Goal: Task Accomplishment & Management: Use online tool/utility

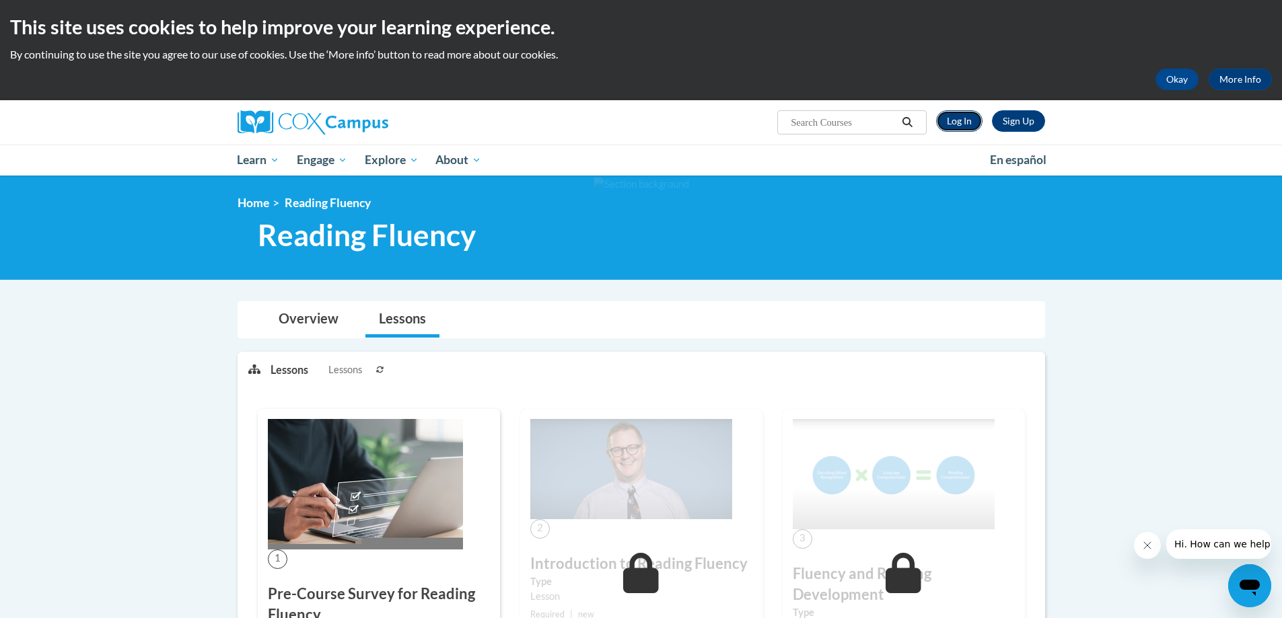
click at [970, 121] on link "Log In" at bounding box center [959, 121] width 46 height 22
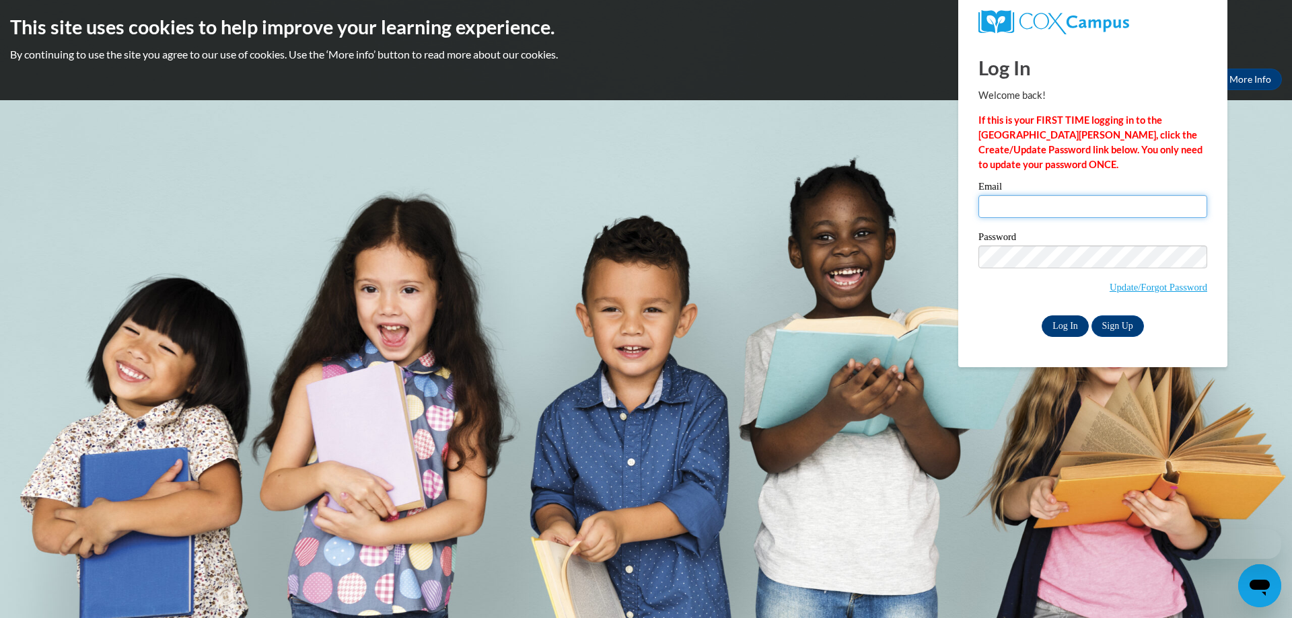
type input "amy.gallagher@trschools.k12.wi.us"
click at [1053, 321] on input "Log In" at bounding box center [1065, 327] width 47 height 22
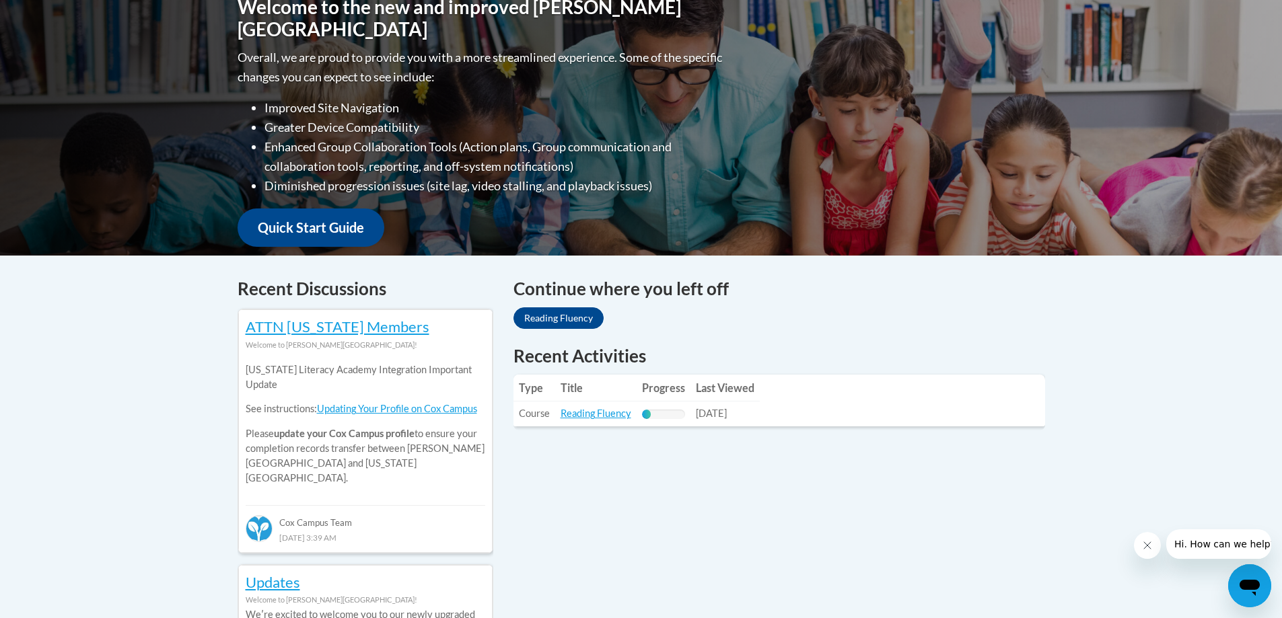
scroll to position [318, 0]
click at [598, 415] on link "Reading Fluency" at bounding box center [596, 412] width 71 height 11
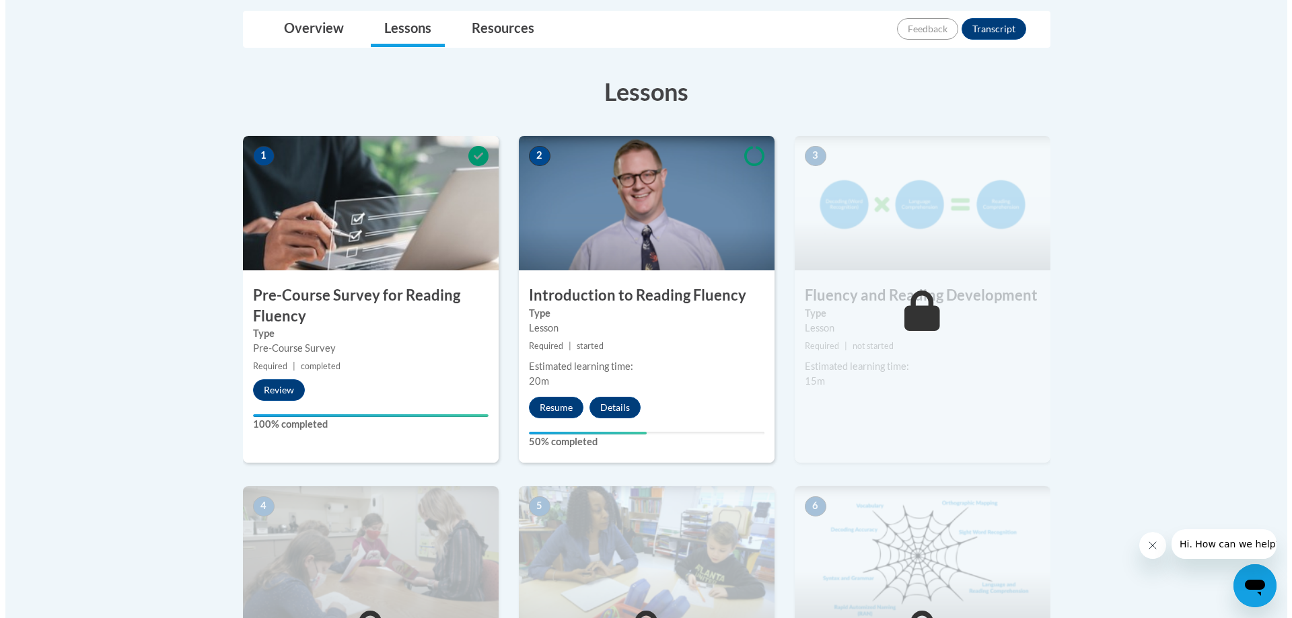
scroll to position [317, 0]
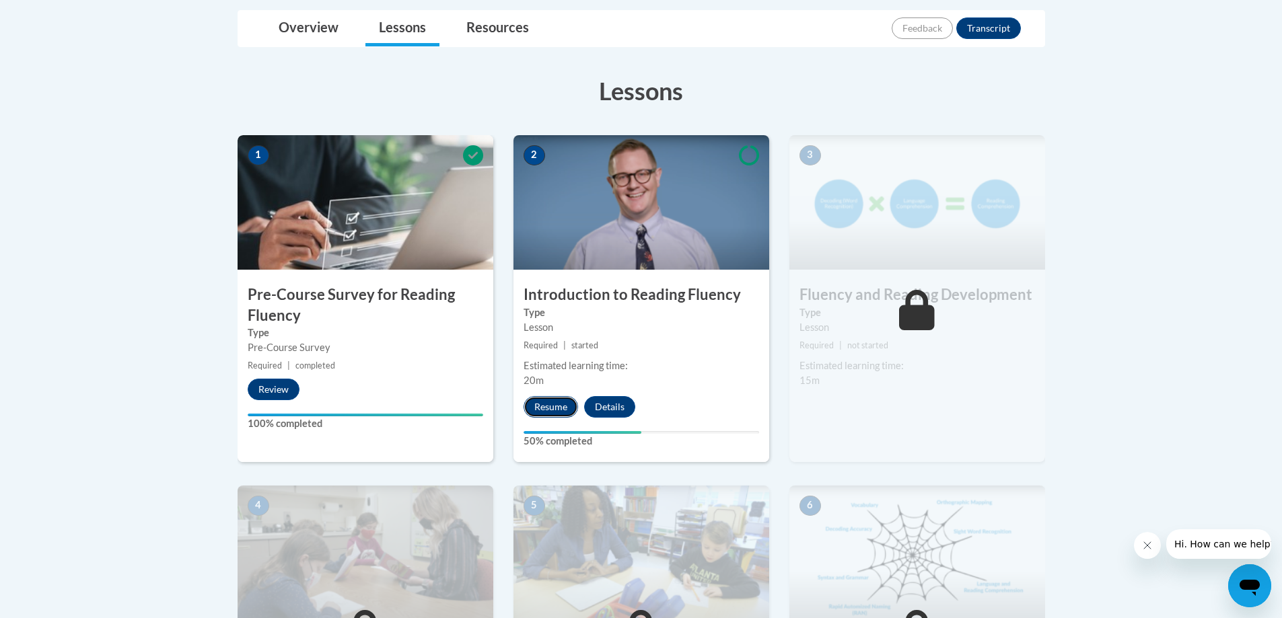
click at [548, 406] on button "Resume" at bounding box center [551, 407] width 55 height 22
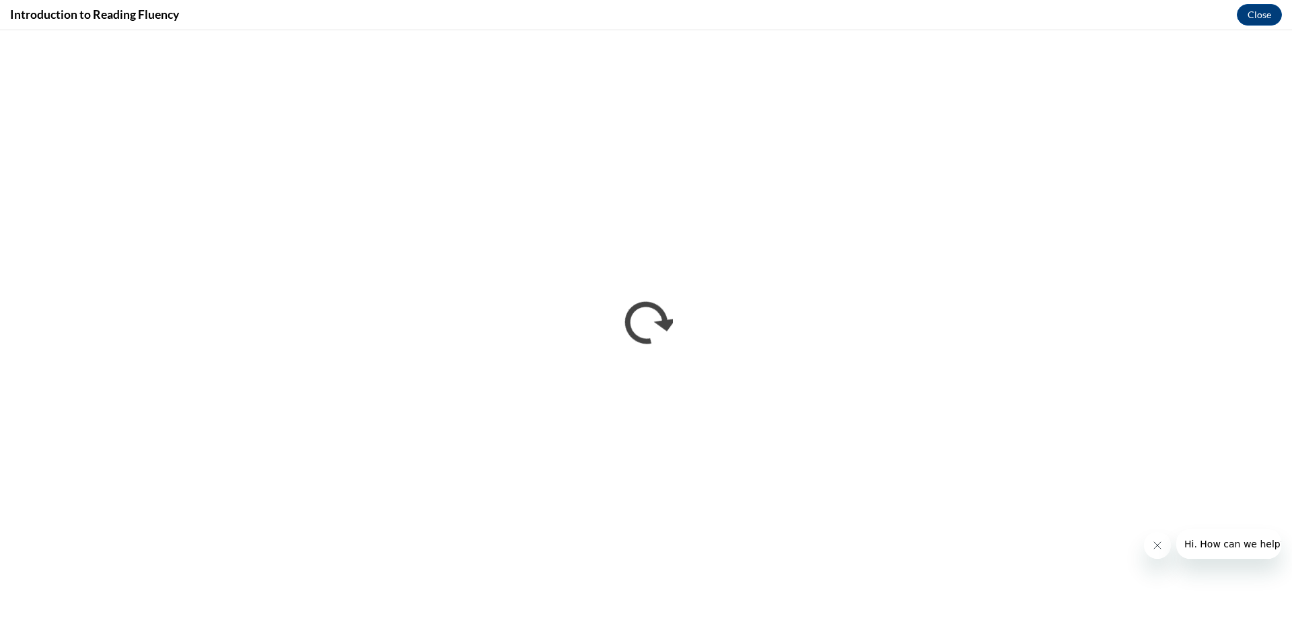
scroll to position [0, 0]
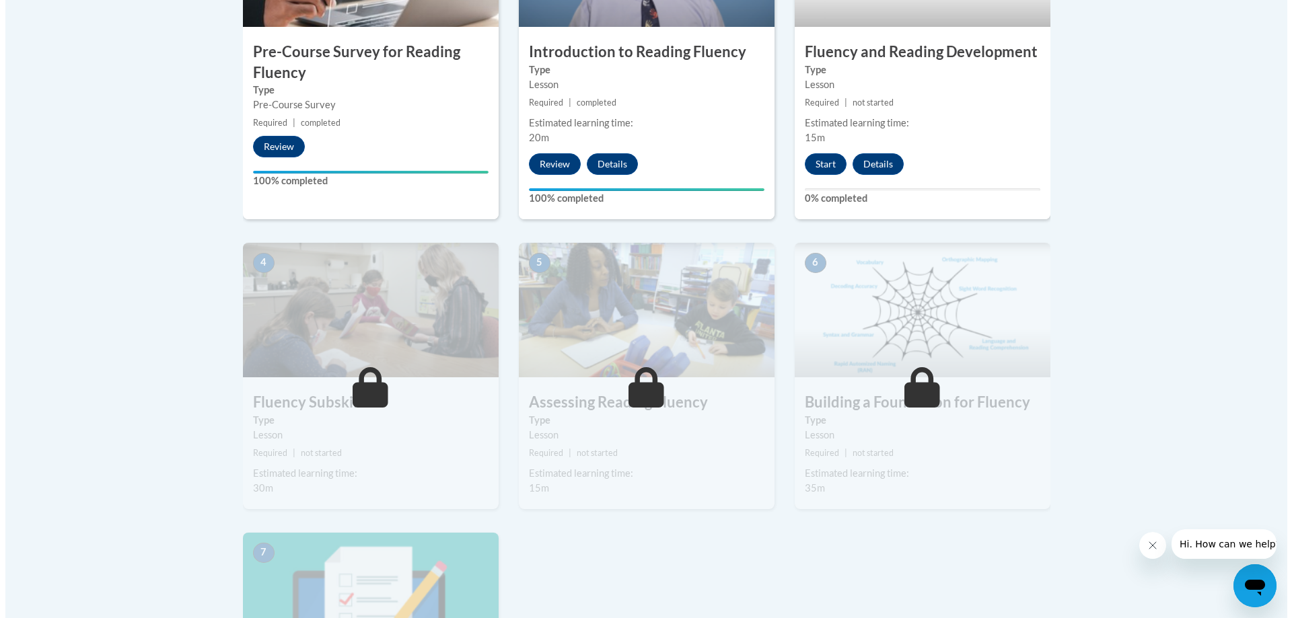
scroll to position [559, 0]
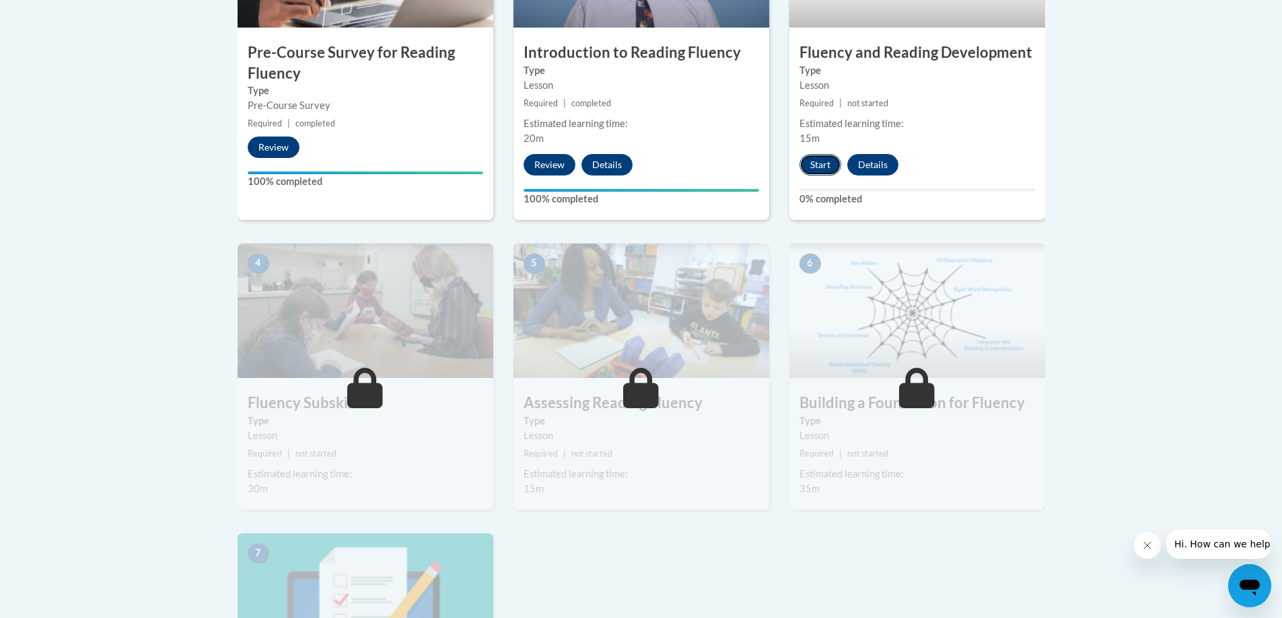
click at [818, 156] on button "Start" at bounding box center [820, 165] width 42 height 22
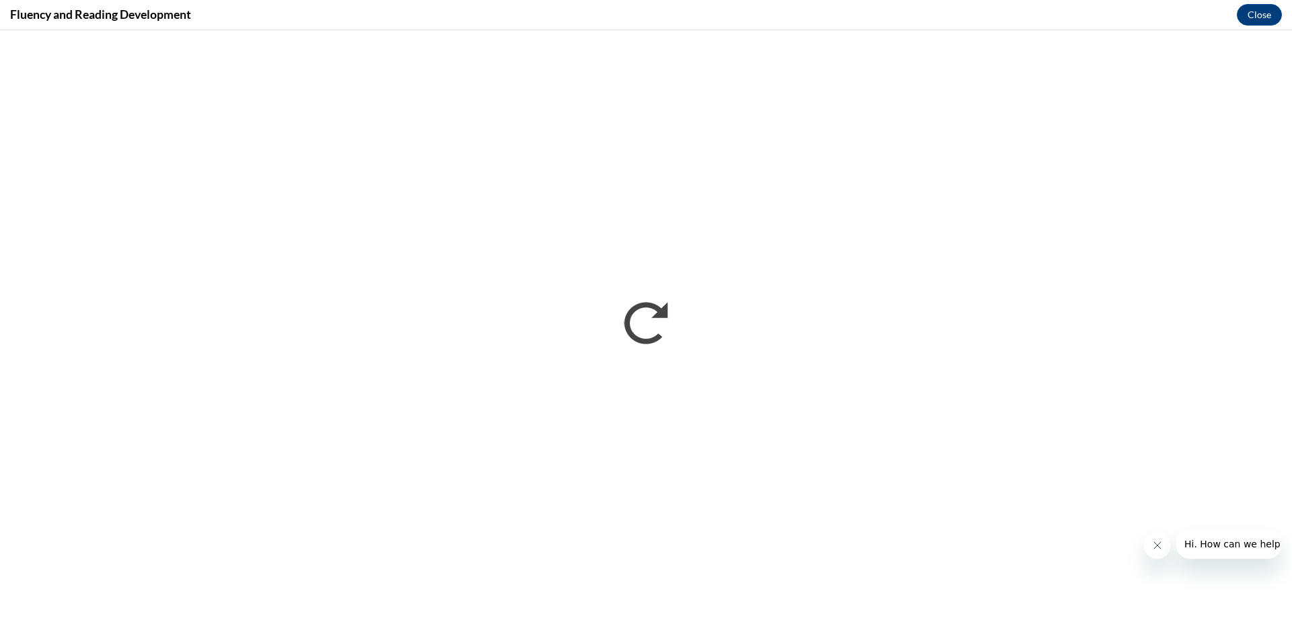
scroll to position [0, 0]
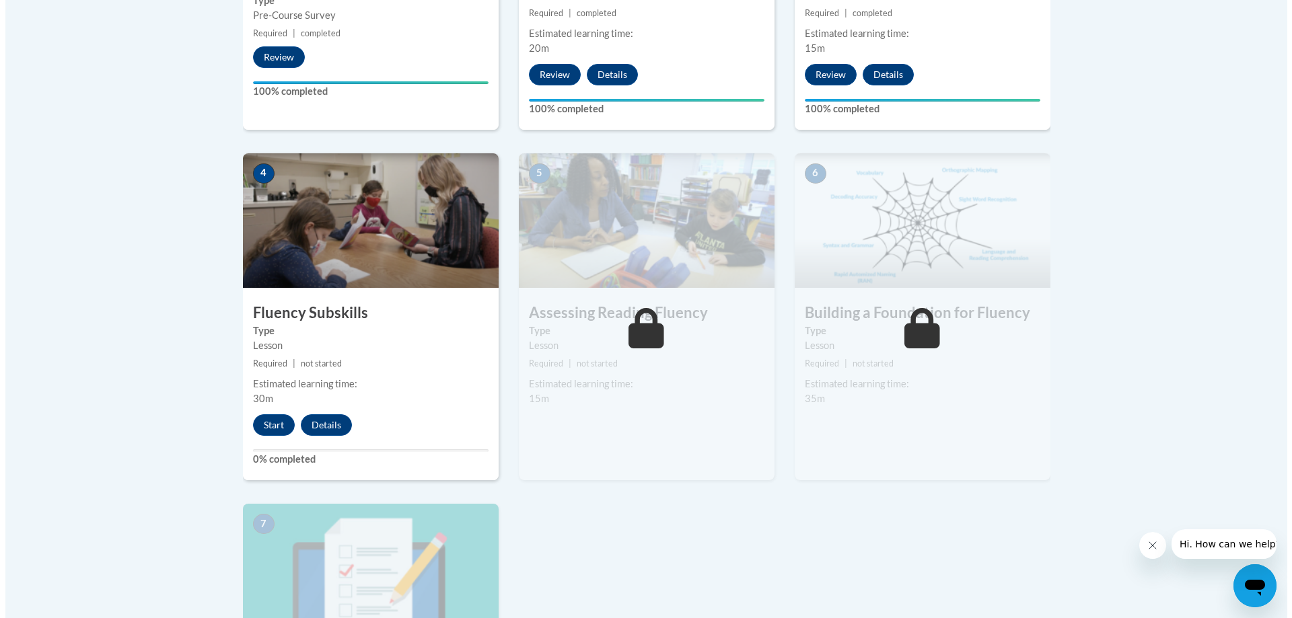
scroll to position [650, 0]
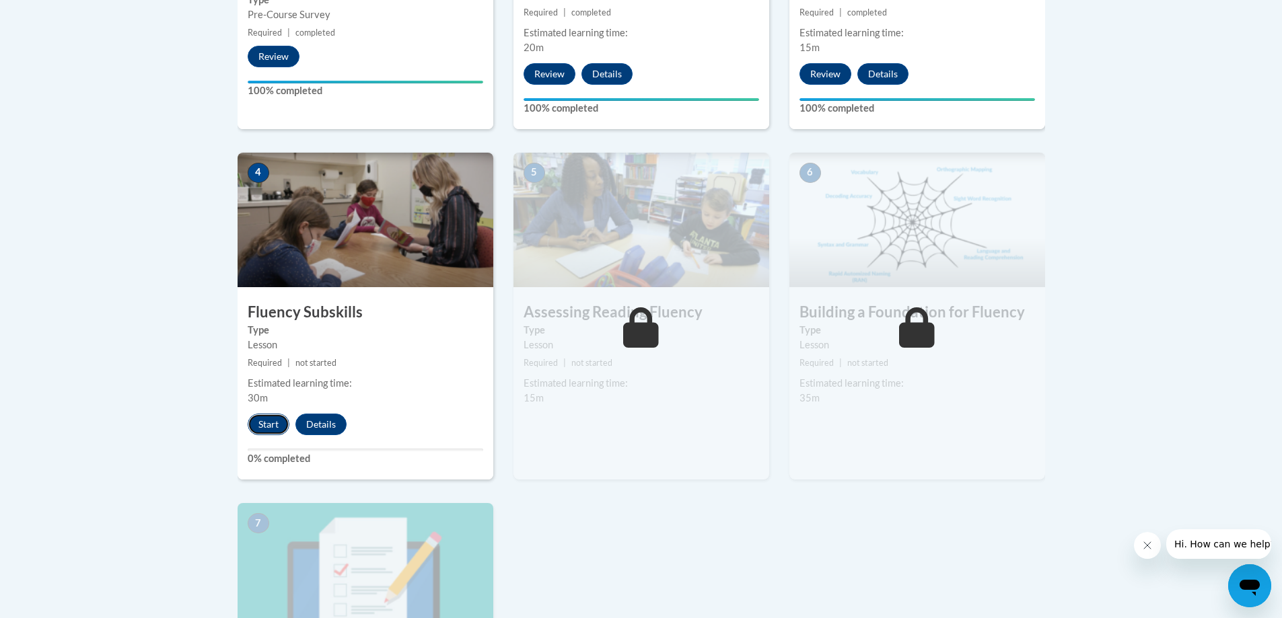
click at [267, 421] on button "Start" at bounding box center [269, 425] width 42 height 22
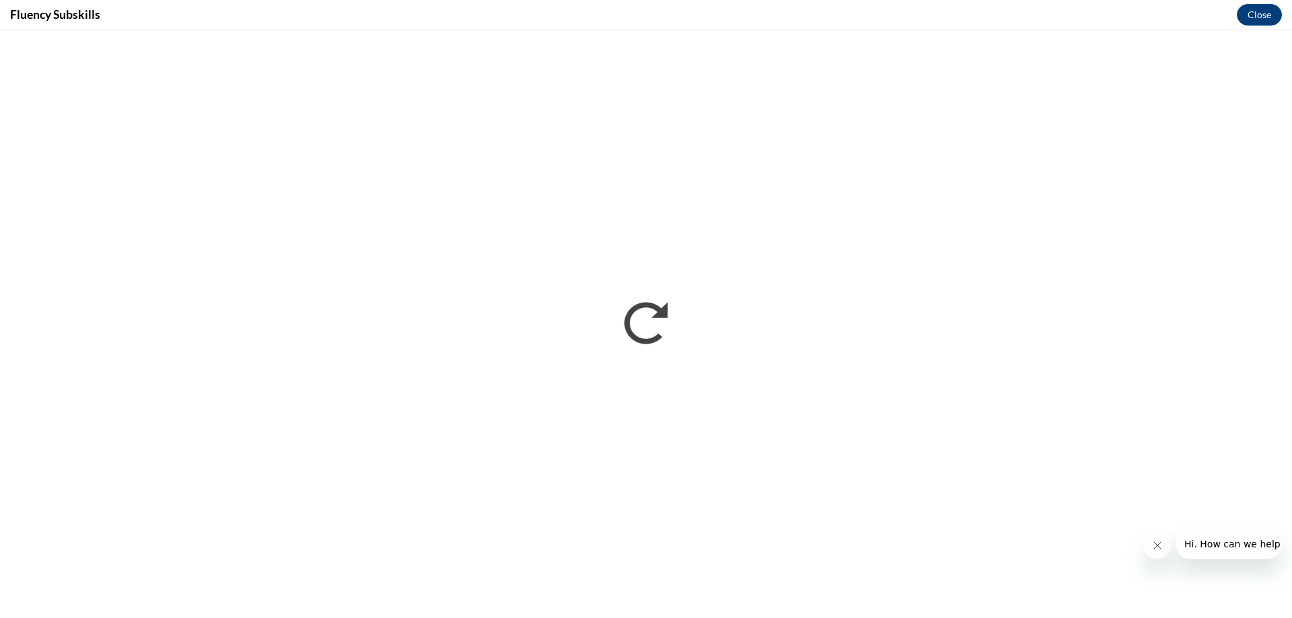
scroll to position [0, 0]
